Goal: Find specific page/section: Find specific page/section

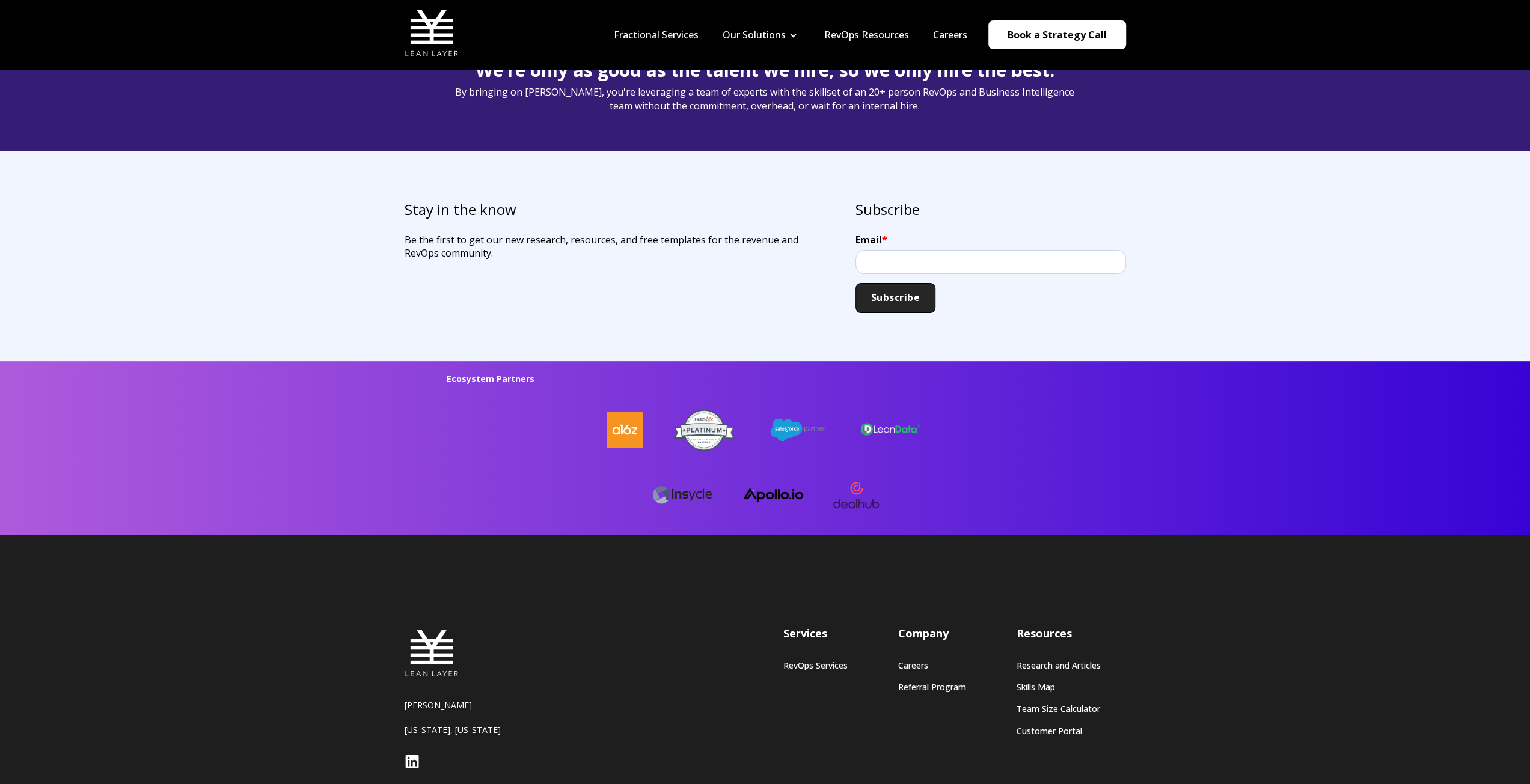
scroll to position [2975, 0]
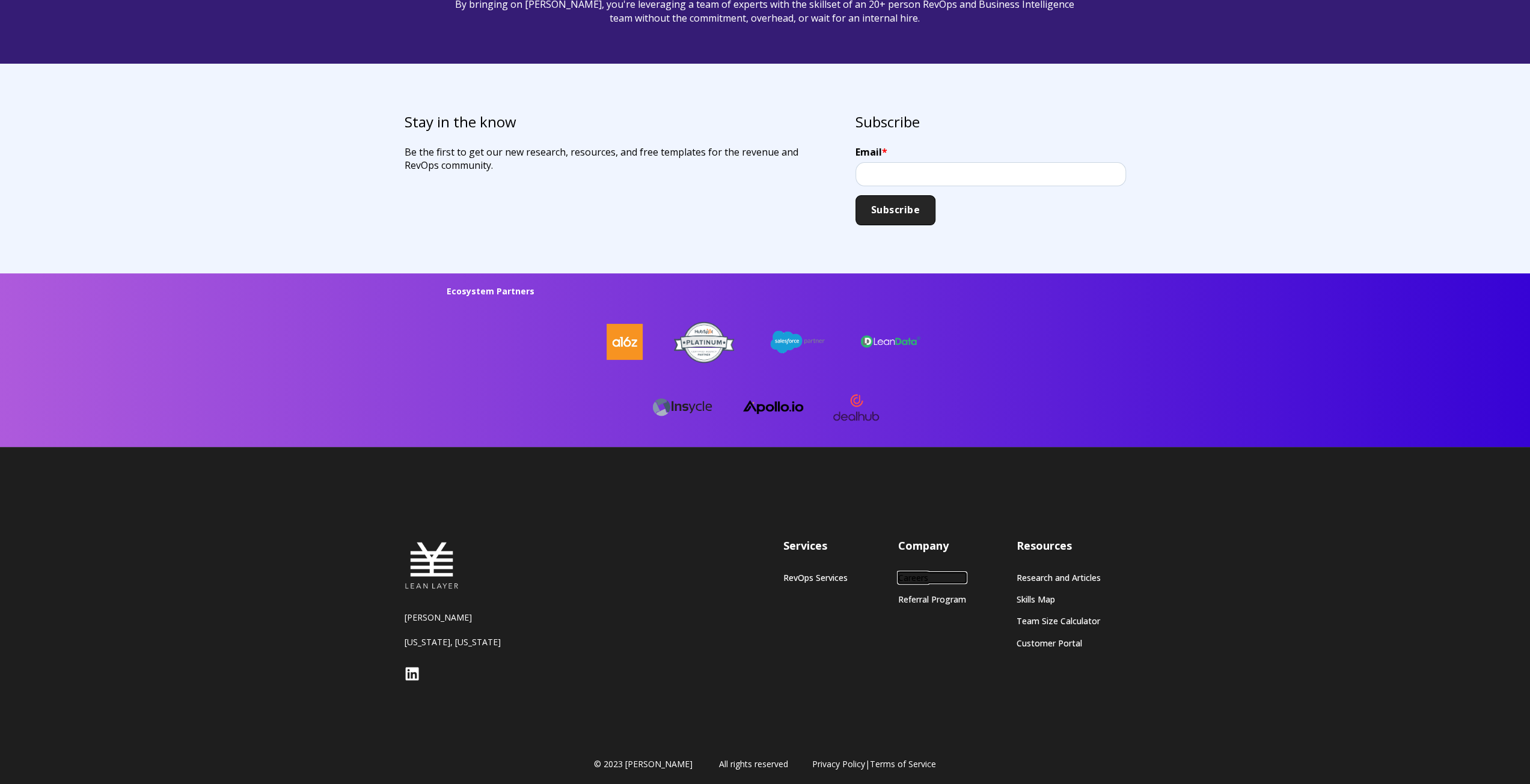
click at [919, 575] on link "Careers" at bounding box center [932, 578] width 68 height 11
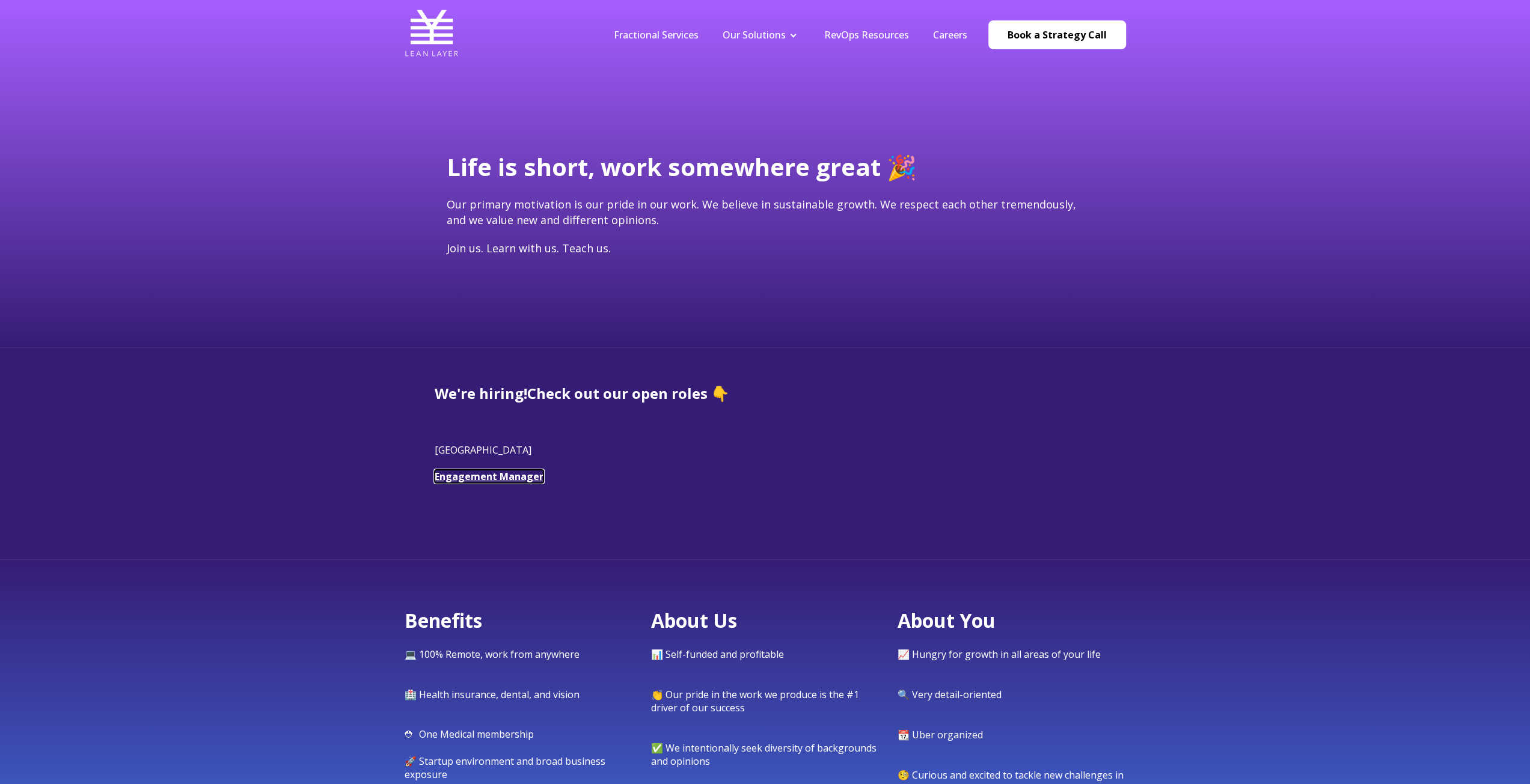
click at [514, 474] on link "Engagement Manager" at bounding box center [489, 476] width 109 height 13
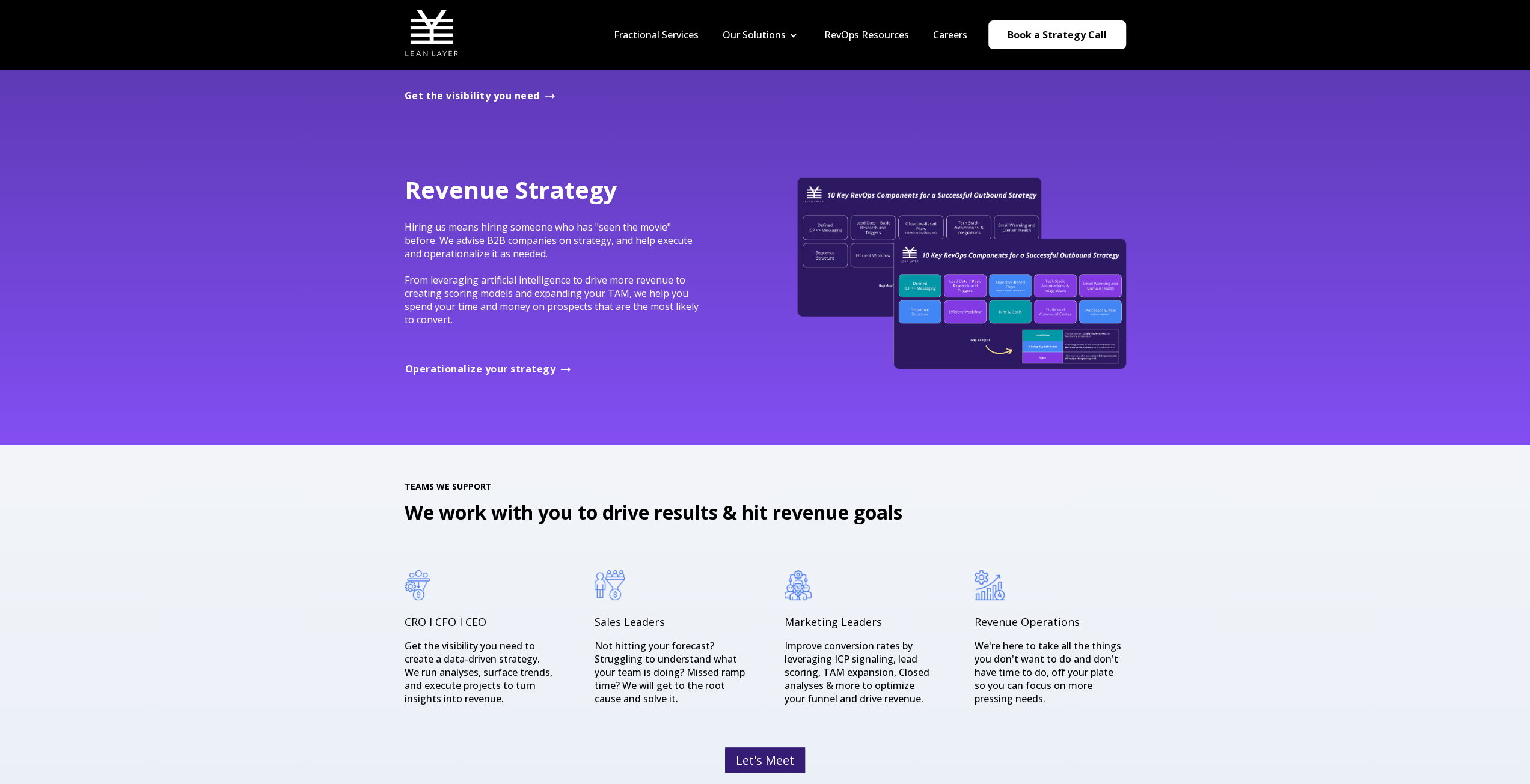
scroll to position [1232, 0]
